Goal: Task Accomplishment & Management: Manage account settings

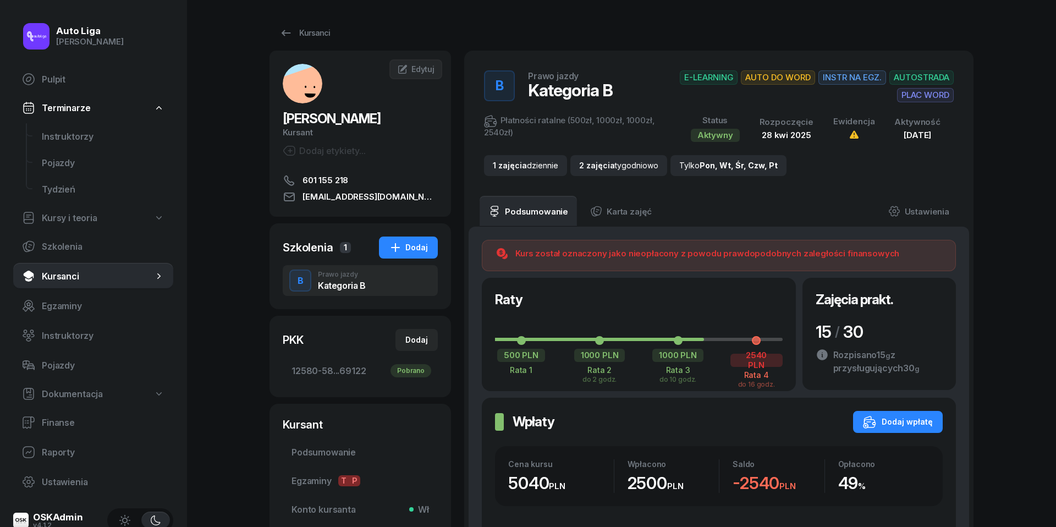
scroll to position [662, 0]
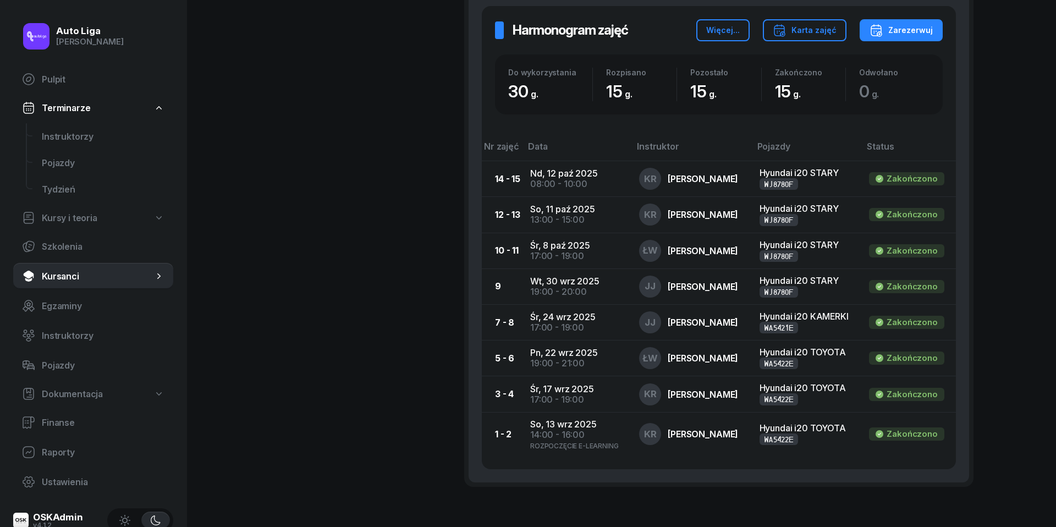
click at [85, 134] on span "Instruktorzy" at bounding box center [103, 136] width 123 height 10
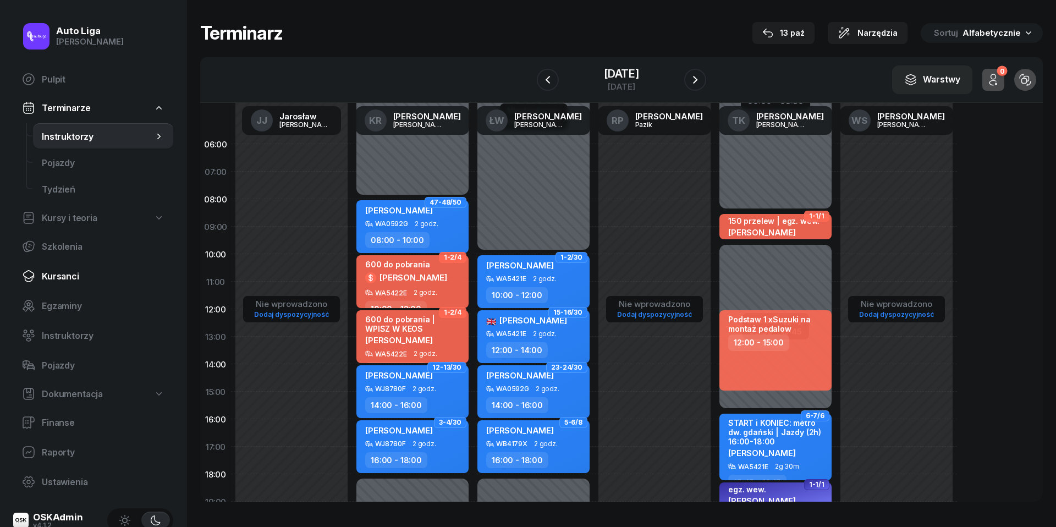
click at [68, 278] on span "Kursanci" at bounding box center [103, 276] width 123 height 10
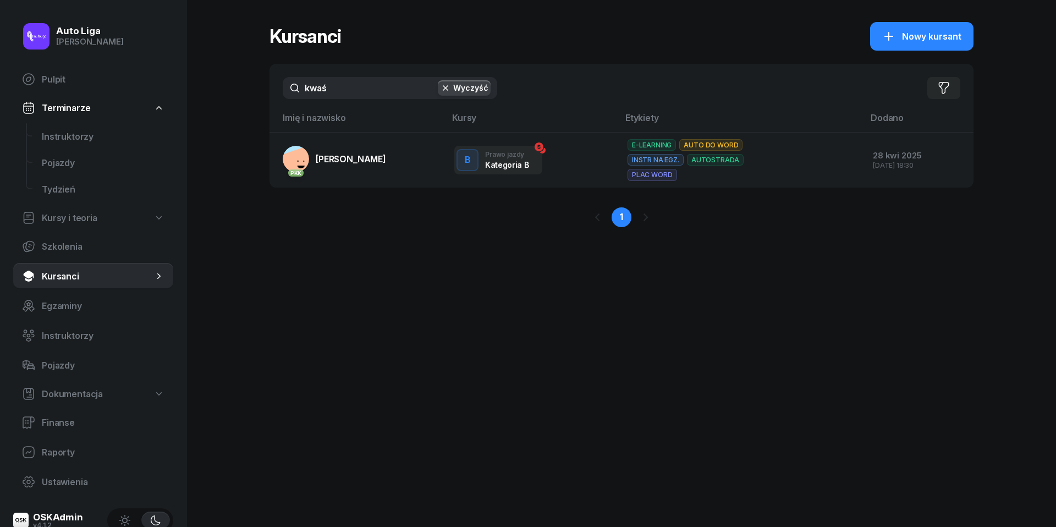
click at [380, 96] on input "kwaś" at bounding box center [390, 88] width 215 height 22
click at [64, 132] on span "Instruktorzy" at bounding box center [103, 136] width 123 height 10
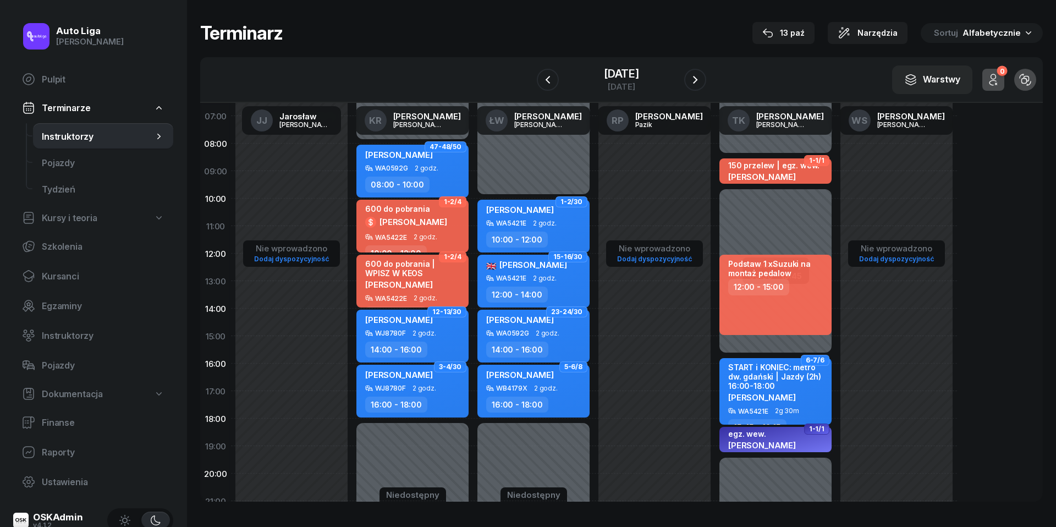
scroll to position [54, 0]
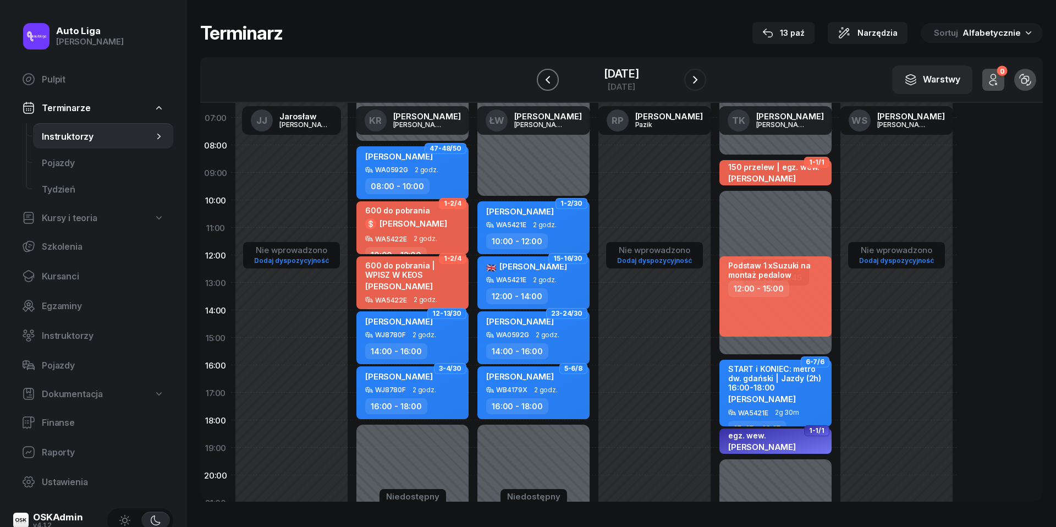
click at [541, 79] on icon "button" at bounding box center [547, 79] width 13 height 13
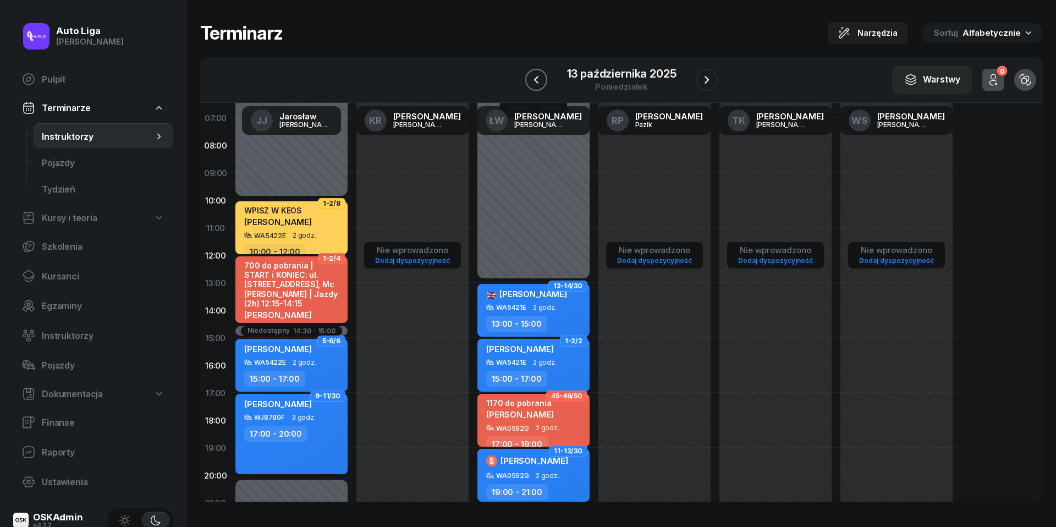
click at [537, 79] on icon "button" at bounding box center [536, 79] width 13 height 13
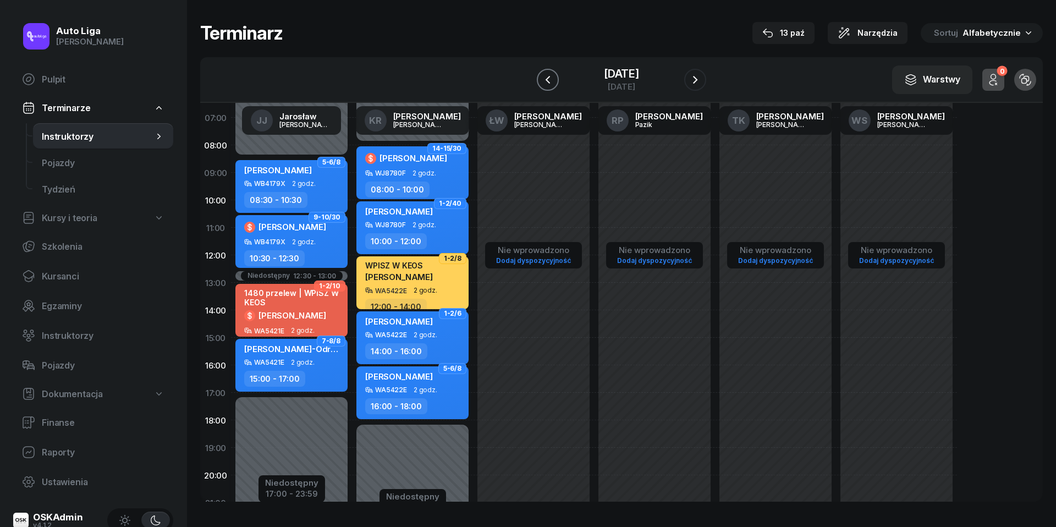
click at [541, 79] on icon "button" at bounding box center [547, 79] width 13 height 13
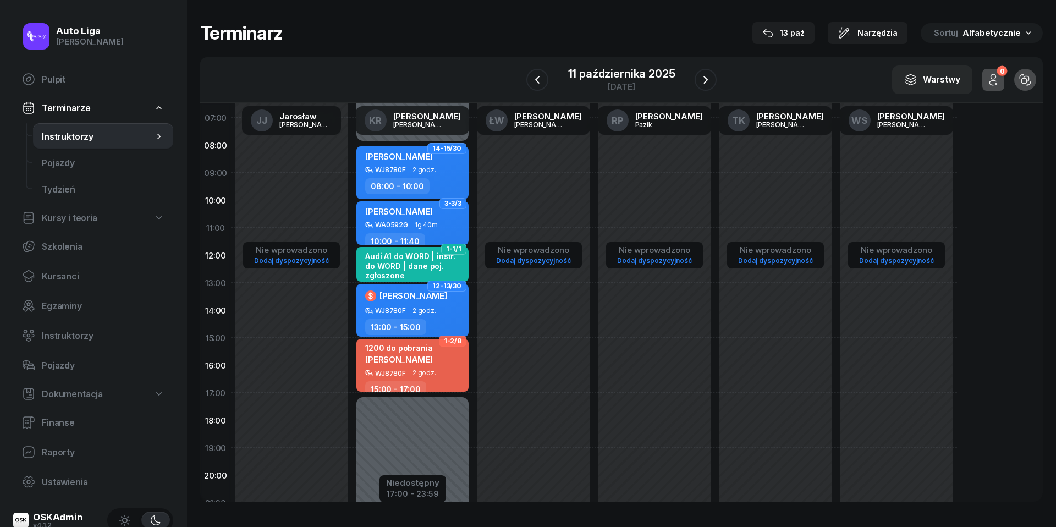
click at [407, 357] on span "[PERSON_NAME]" at bounding box center [399, 359] width 68 height 10
select select "15"
select select "17"
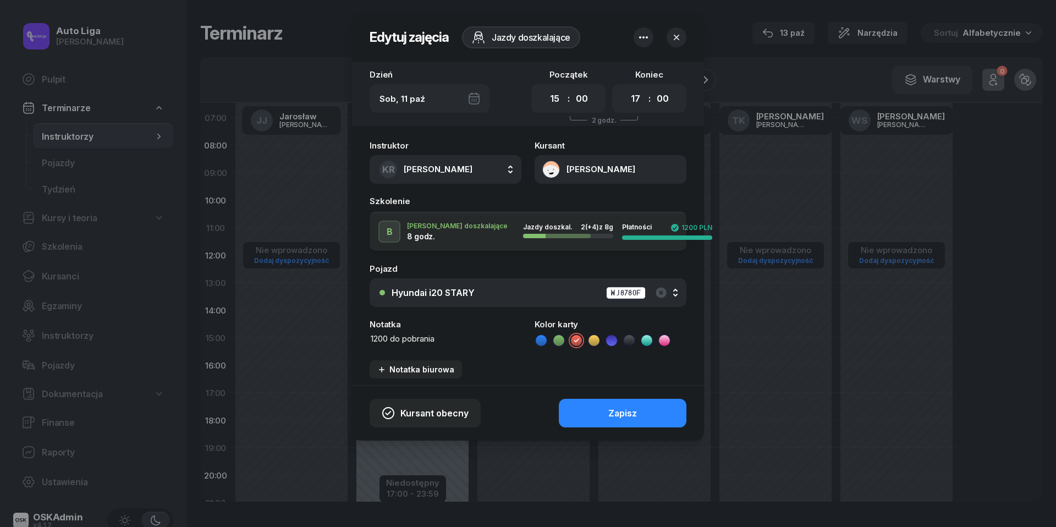
click at [675, 40] on icon "button" at bounding box center [676, 37] width 11 height 11
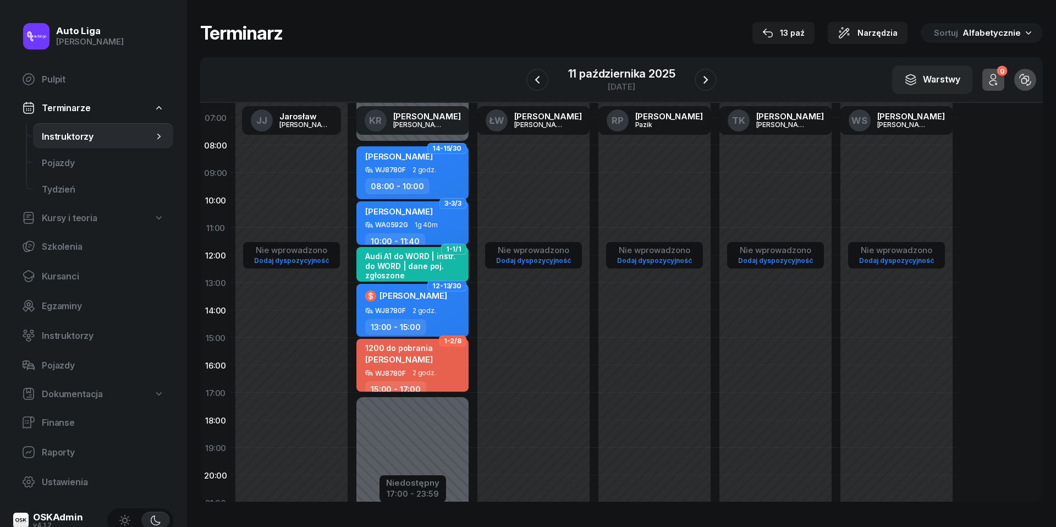
click at [432, 377] on div "1200 do pobrania [PERSON_NAME] WJ8780F 2 godz. 15:00 - 17:00" at bounding box center [412, 365] width 112 height 53
select select "15"
select select "17"
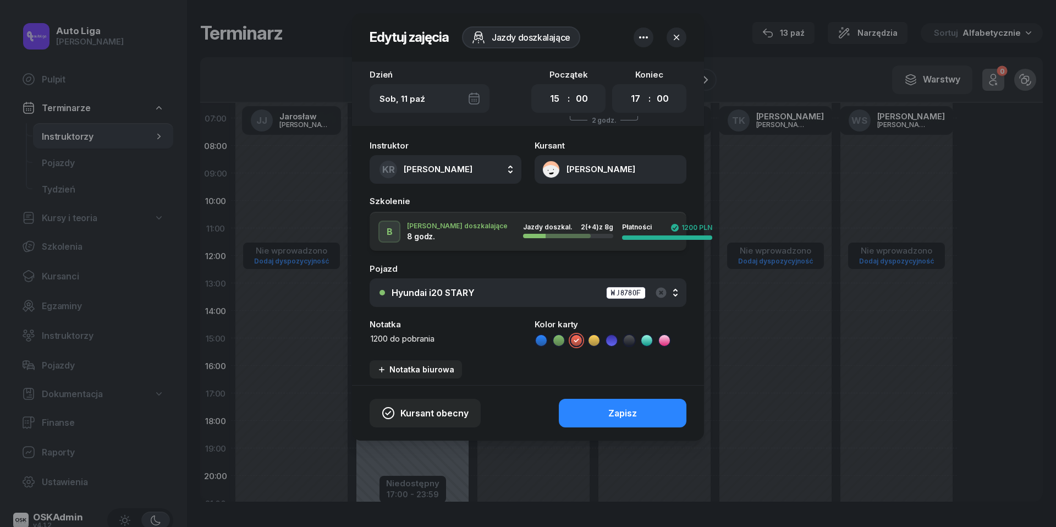
click at [551, 168] on button "[PERSON_NAME]" at bounding box center [611, 169] width 152 height 29
click at [556, 202] on div "Otwórz profil" at bounding box center [570, 206] width 53 height 10
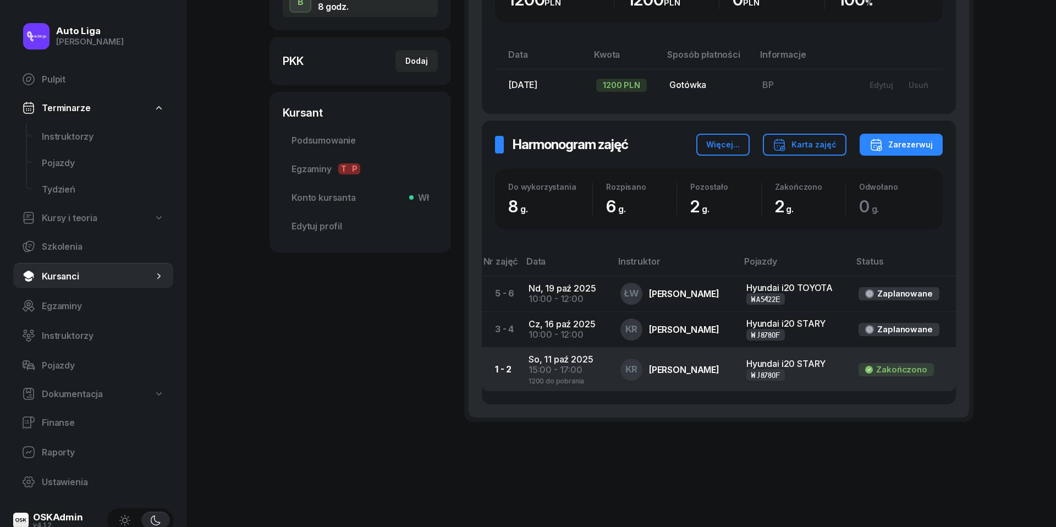
scroll to position [276, 0]
click at [533, 365] on div "15:00 - 17:00" at bounding box center [566, 370] width 74 height 10
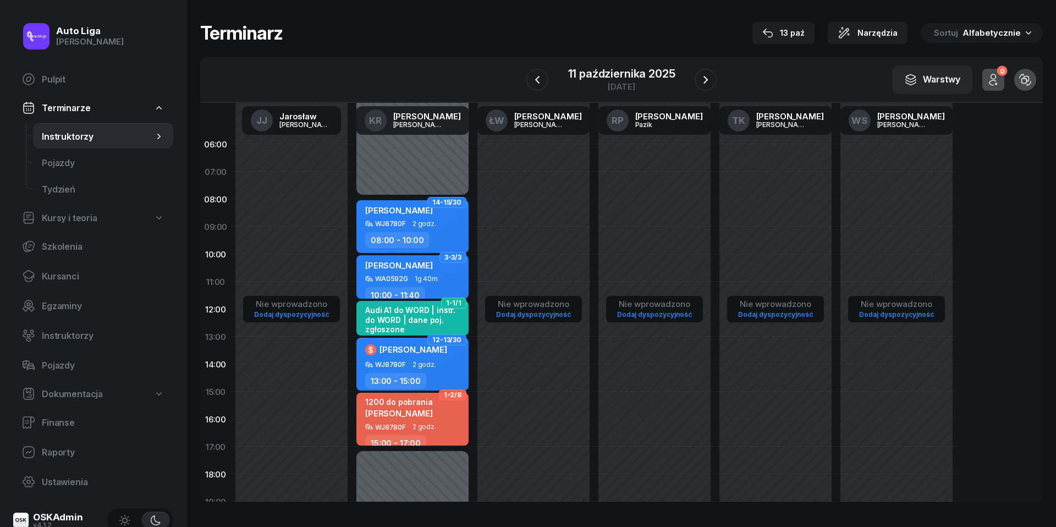
click at [391, 432] on div "1200 do pobrania [PERSON_NAME] WJ8780F 2 godz. 15:00 - 17:00" at bounding box center [412, 419] width 112 height 53
select select "15"
select select "17"
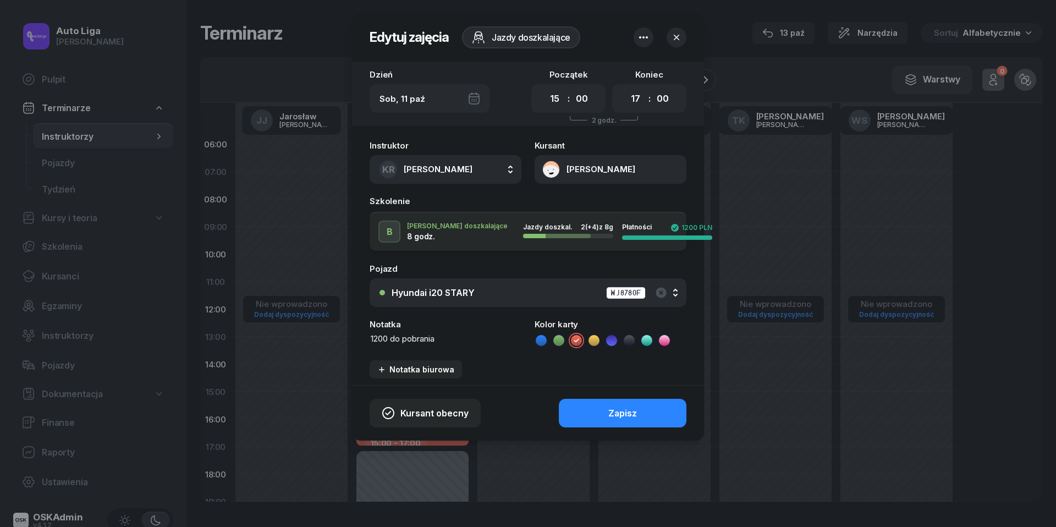
click at [410, 338] on textarea "1200 do pobrania" at bounding box center [446, 339] width 152 height 12
click at [535, 339] on li at bounding box center [541, 340] width 13 height 13
click at [603, 417] on button "Zapisz" at bounding box center [623, 413] width 128 height 29
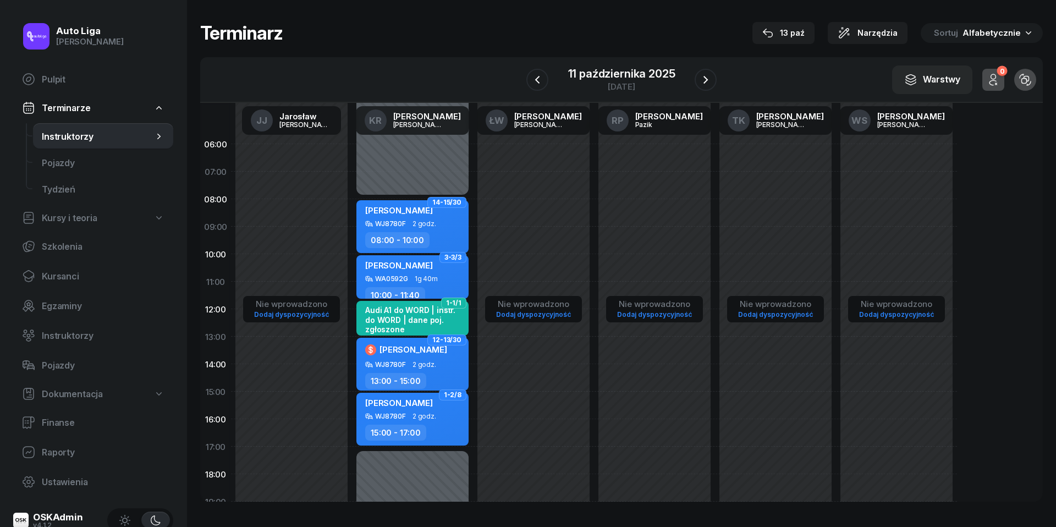
click at [417, 414] on span "2 godz." at bounding box center [425, 417] width 24 height 8
select select "15"
select select "17"
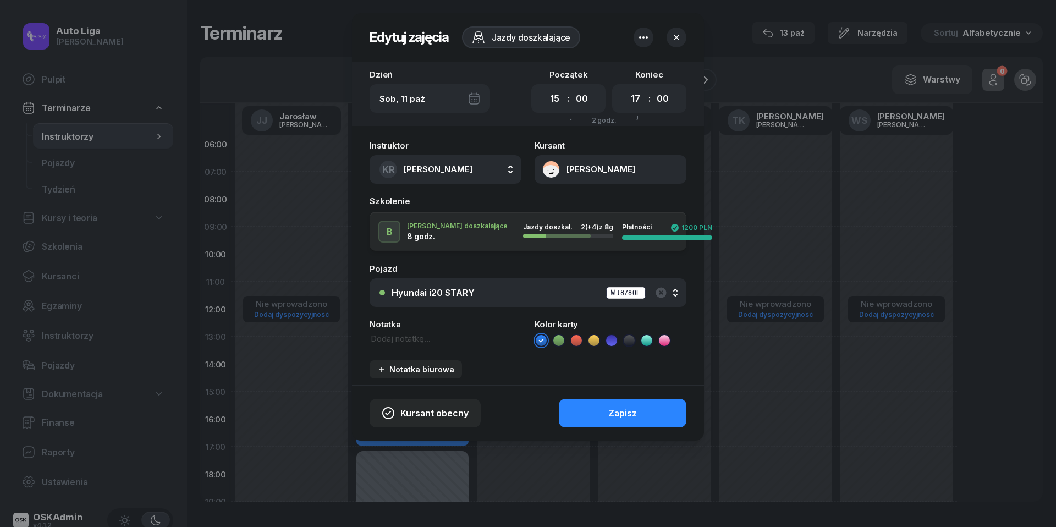
click at [673, 36] on icon "button" at bounding box center [676, 37] width 11 height 11
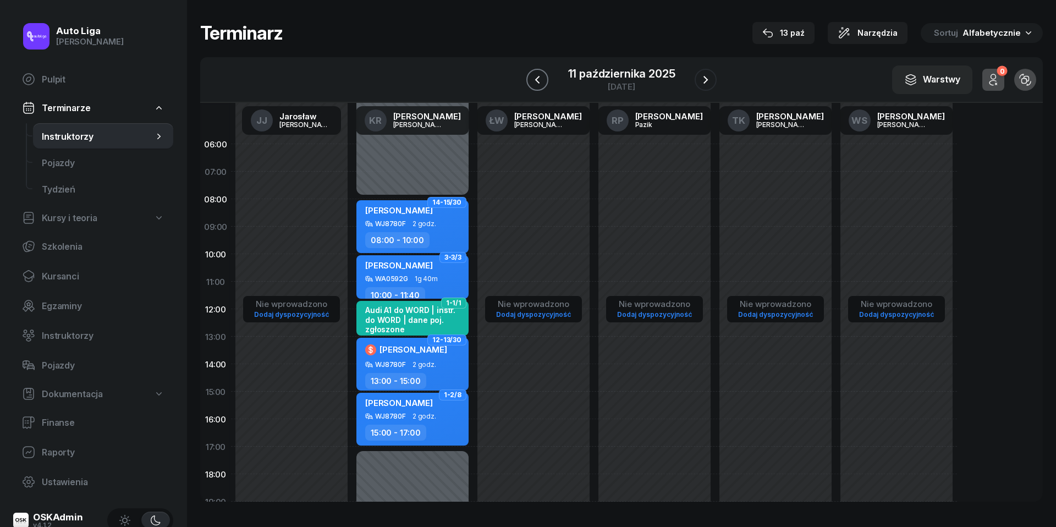
click at [542, 81] on icon "button" at bounding box center [537, 79] width 13 height 13
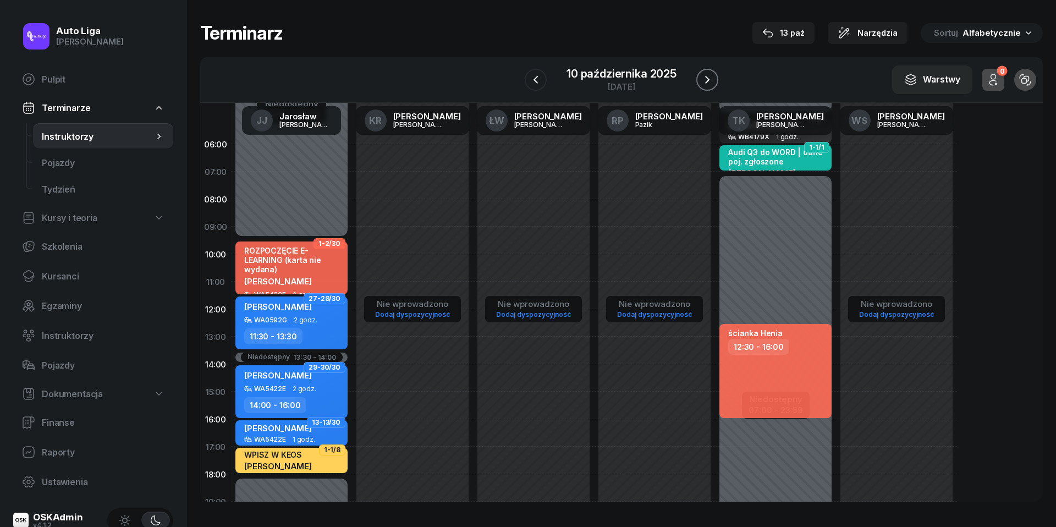
click at [711, 80] on icon "button" at bounding box center [707, 79] width 13 height 13
